Goal: Navigation & Orientation: Find specific page/section

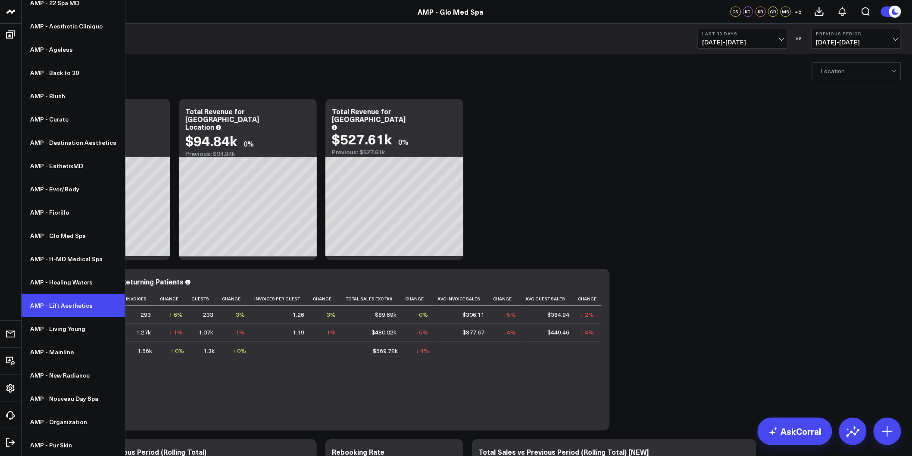
scroll to position [96, 0]
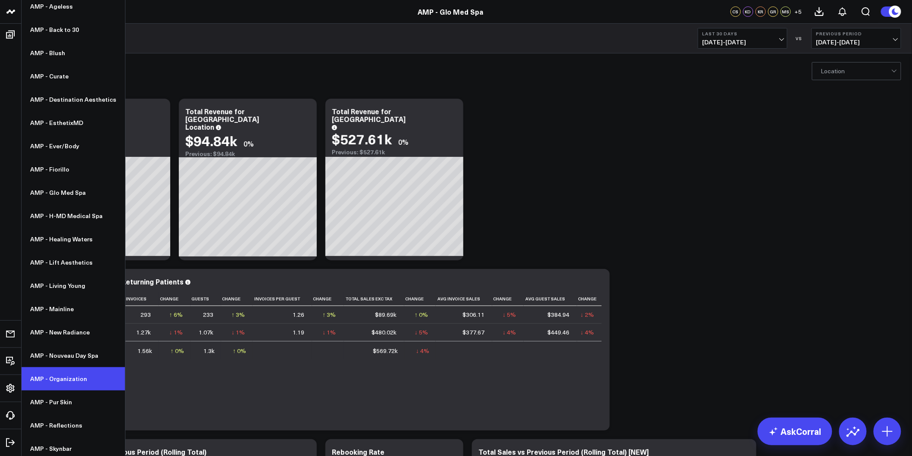
click at [67, 381] on link "AMP - Organization" at bounding box center [73, 378] width 103 height 23
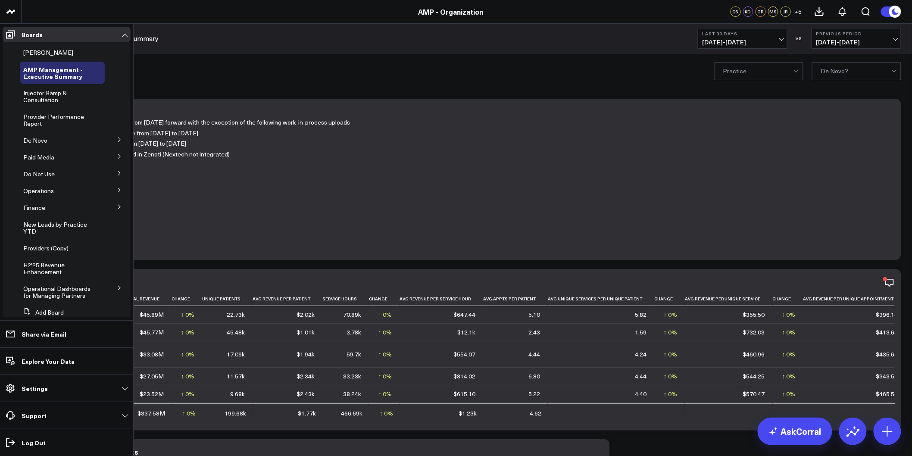
click at [117, 139] on icon at bounding box center [119, 139] width 5 height 5
click at [117, 227] on icon at bounding box center [119, 227] width 5 height 5
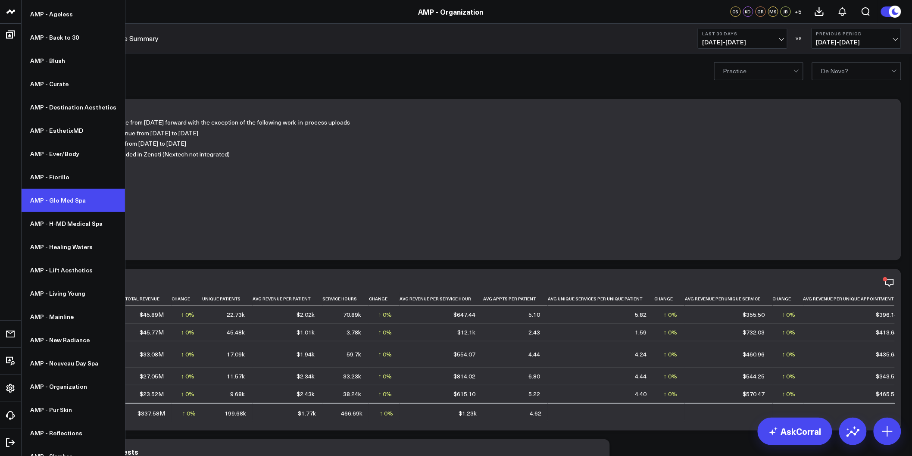
scroll to position [96, 0]
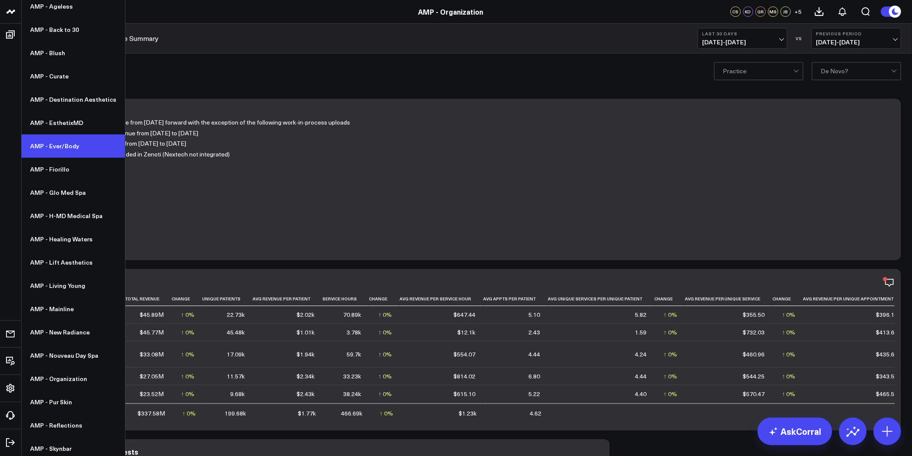
click at [63, 151] on link "AMP - Ever/Body" at bounding box center [73, 145] width 103 height 23
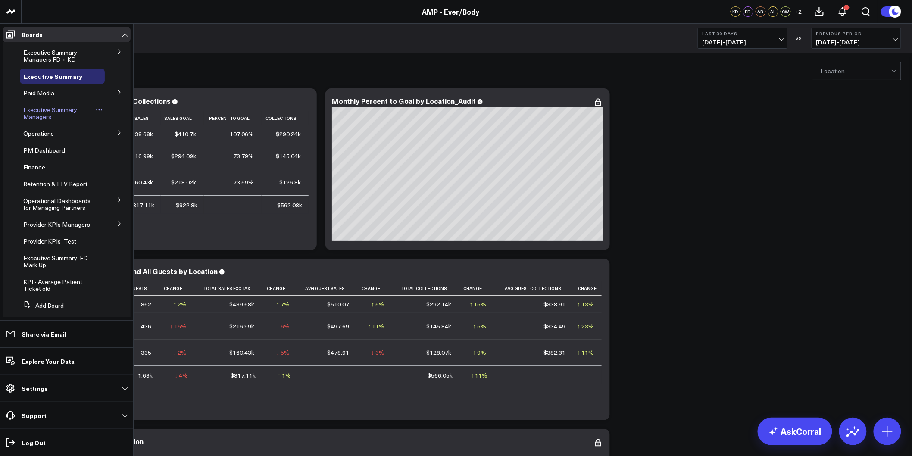
click at [39, 113] on span "Executive Summary Managers" at bounding box center [50, 113] width 54 height 15
